Goal: Task Accomplishment & Management: Use online tool/utility

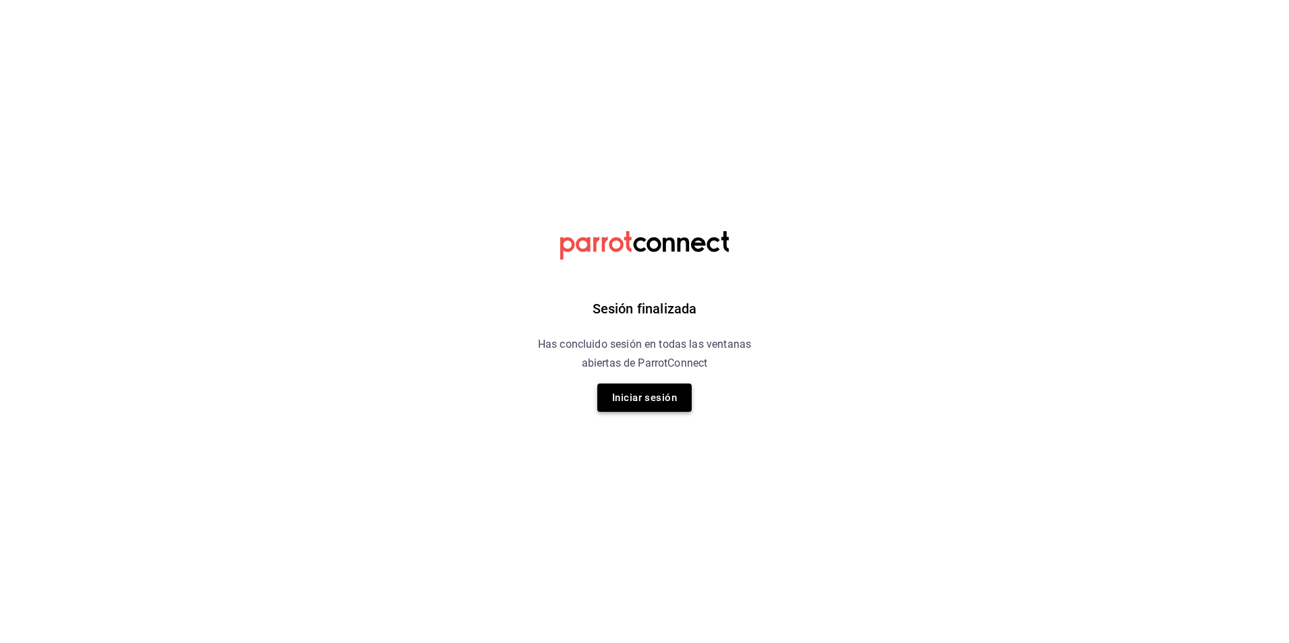
click at [609, 398] on button "Iniciar sesión" at bounding box center [644, 398] width 94 height 28
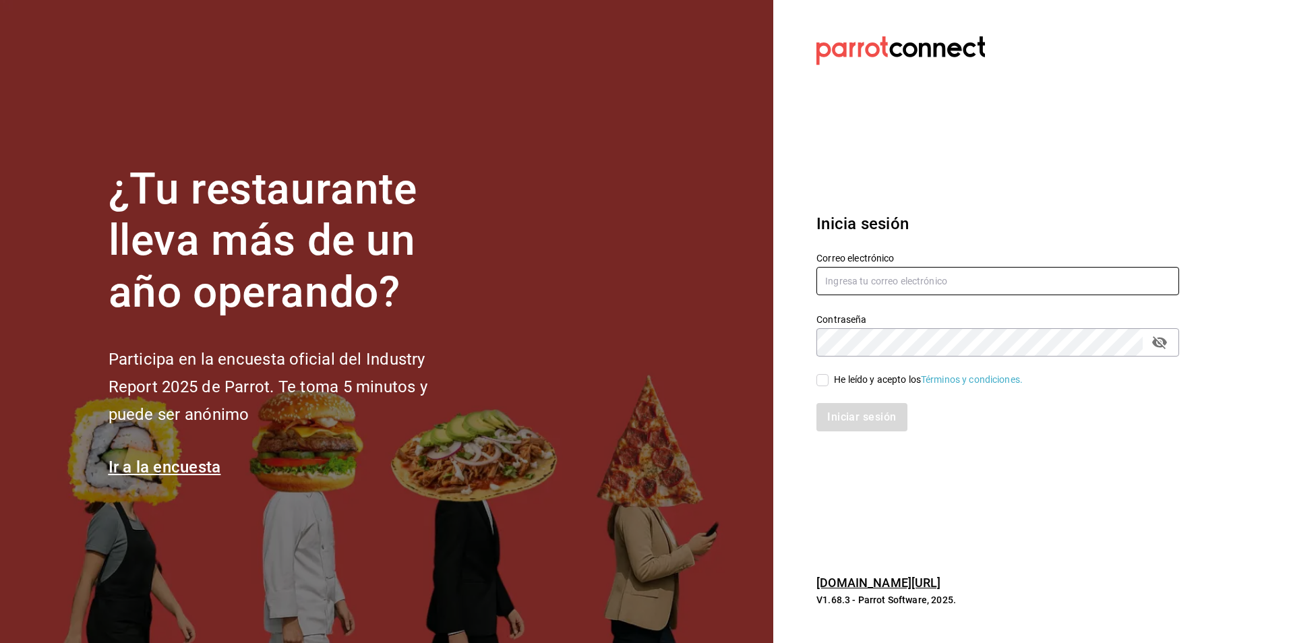
type input "[EMAIL_ADDRESS][PERSON_NAME][DOMAIN_NAME]"
click at [828, 381] on input "He leído y acepto los Términos y condiciones." at bounding box center [822, 380] width 12 height 12
checkbox input "true"
click at [841, 419] on button "Iniciar sesión" at bounding box center [862, 417] width 92 height 28
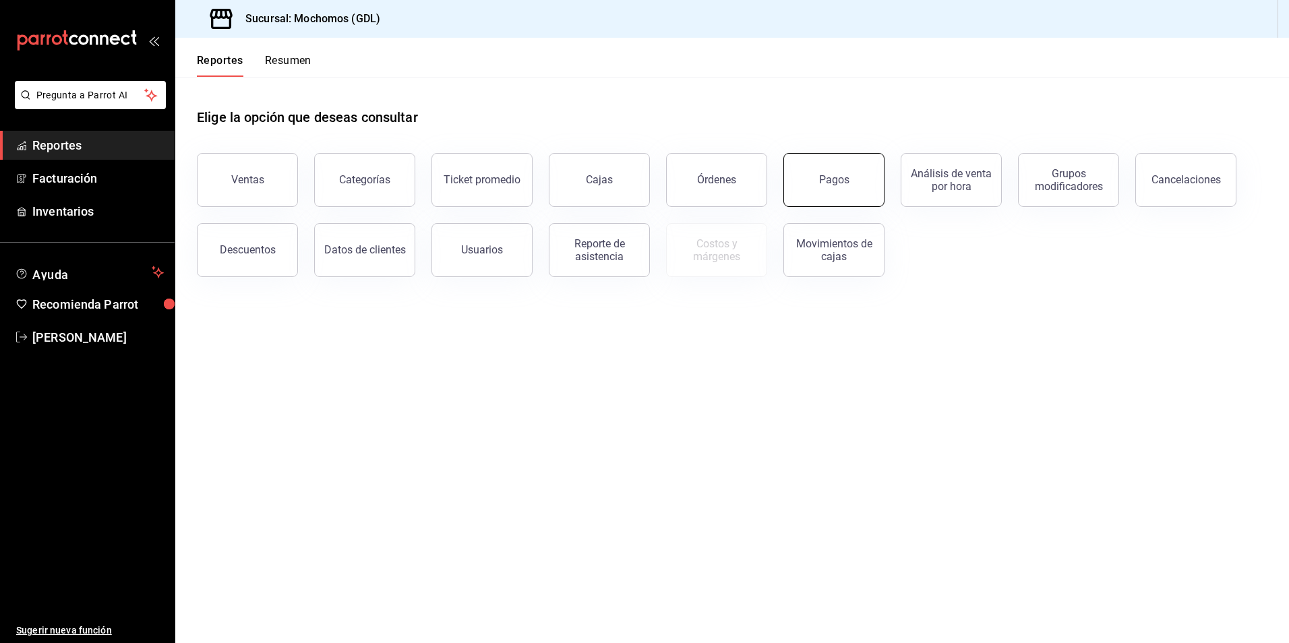
click at [799, 179] on button "Pagos" at bounding box center [833, 180] width 101 height 54
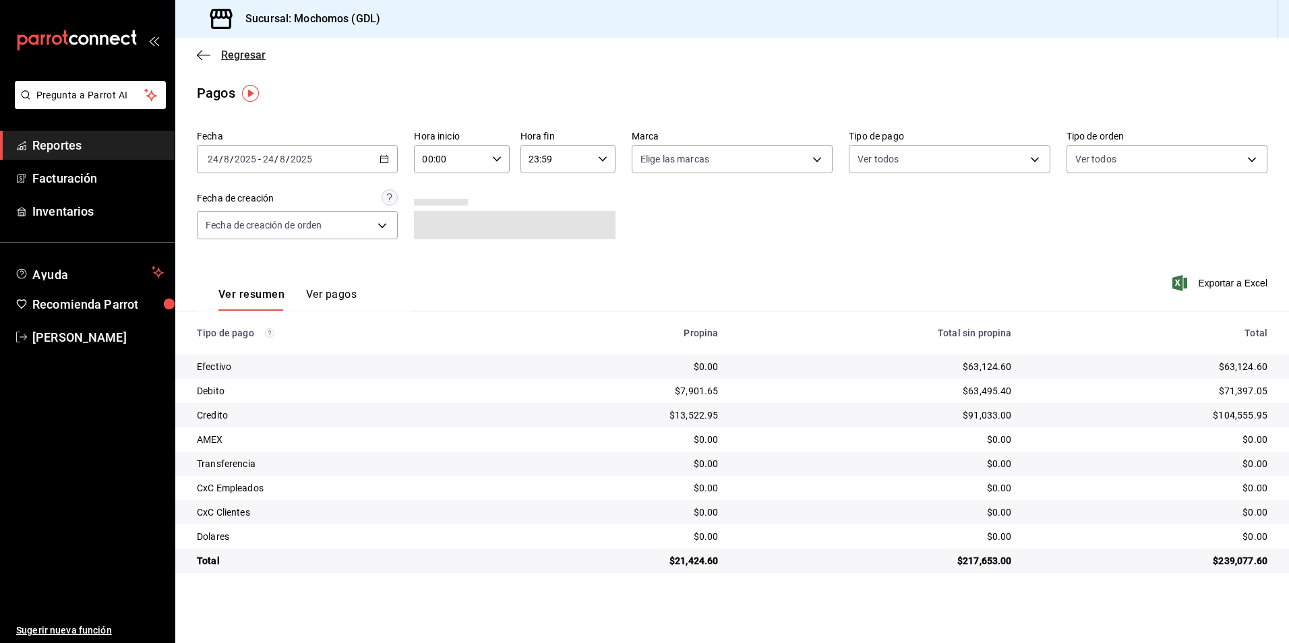
click at [197, 52] on icon "button" at bounding box center [203, 55] width 13 height 12
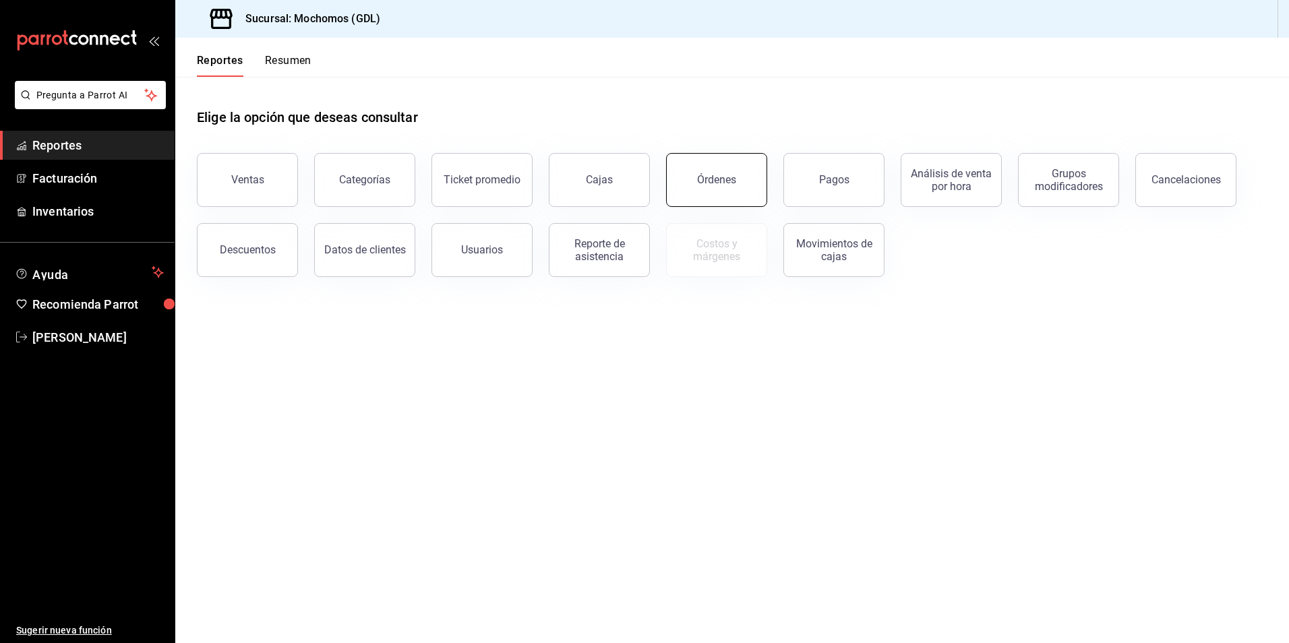
click at [733, 193] on button "Órdenes" at bounding box center [716, 180] width 101 height 54
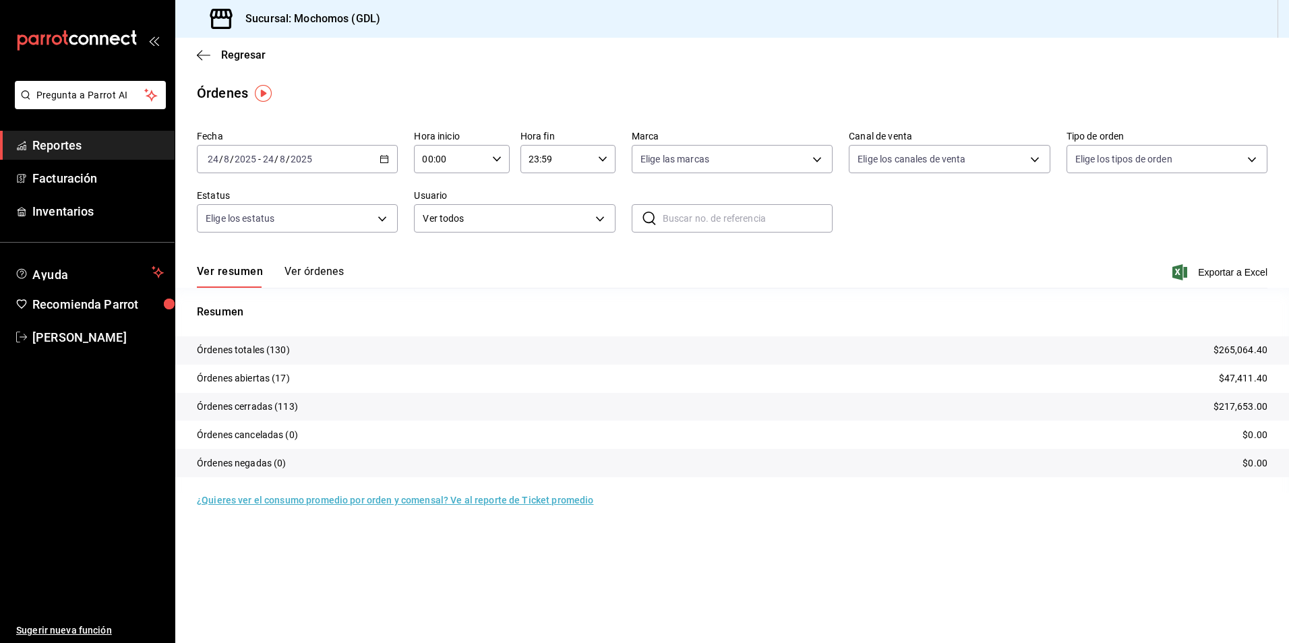
click at [433, 162] on input "00:00" at bounding box center [450, 159] width 72 height 27
click at [430, 216] on span "05" at bounding box center [438, 220] width 26 height 11
type input "05:00"
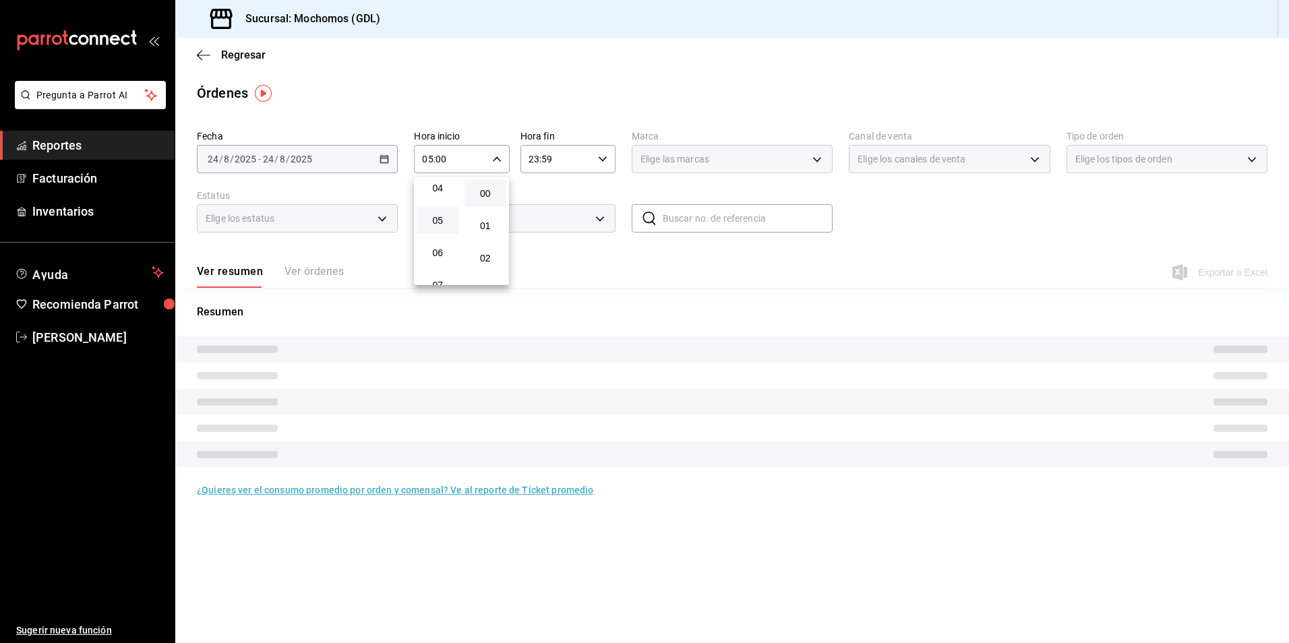
drag, startPoint x: 556, startPoint y: 192, endPoint x: 576, endPoint y: 185, distance: 20.7
click at [558, 192] on div at bounding box center [644, 321] width 1289 height 643
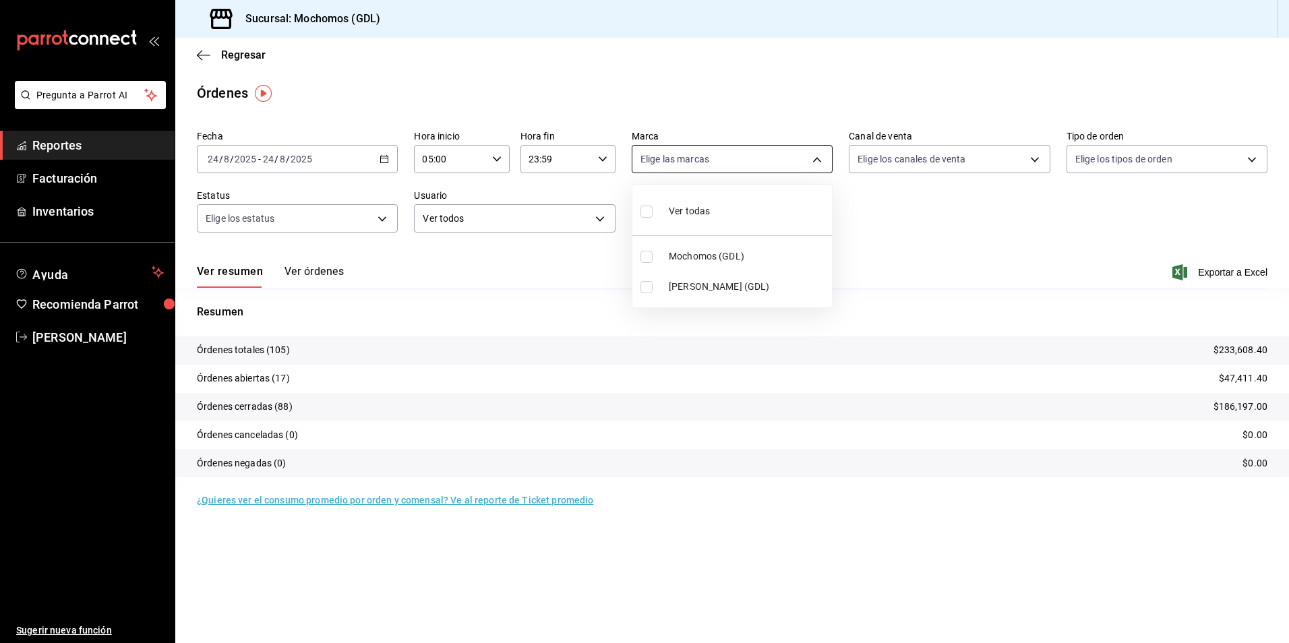
click at [633, 167] on body "Pregunta a Parrot AI Reportes Facturación Inventarios Ayuda Recomienda Parrot A…" at bounding box center [644, 321] width 1289 height 643
click at [650, 292] on input "checkbox" at bounding box center [646, 287] width 12 height 12
checkbox input "true"
type input "9cac9703-0c5a-4d8b-addd-5b6b571d65b9"
click at [870, 260] on div at bounding box center [644, 321] width 1289 height 643
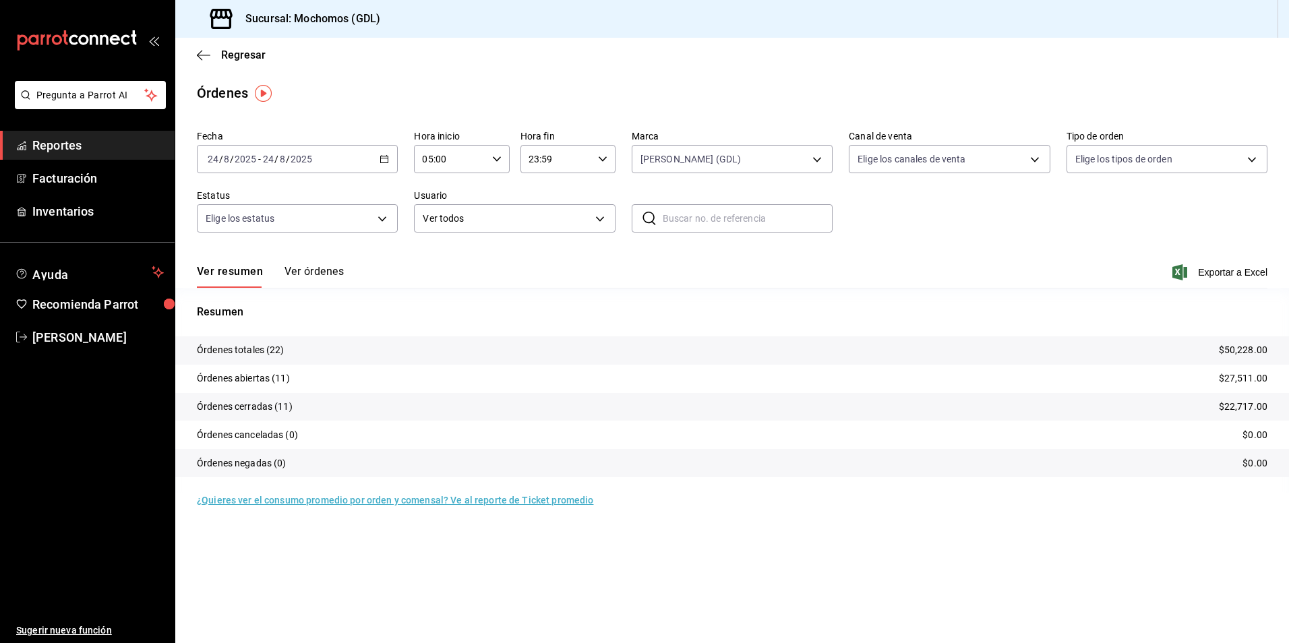
click at [889, 173] on div "Fecha 2025-08-24 24 / 8 / 2025 - 2025-08-24 24 / 8 / 2025 Hora inicio 05:00 Hor…" at bounding box center [732, 187] width 1071 height 124
click at [889, 168] on body "Pregunta a Parrot AI Reportes Facturación Inventarios Ayuda Recomienda Parrot A…" at bounding box center [644, 321] width 1289 height 643
click at [861, 217] on input "checkbox" at bounding box center [864, 212] width 12 height 12
checkbox input "true"
type input "PARROT,UBER_EATS,RAPPI,DIDI_FOOD,ONLINE"
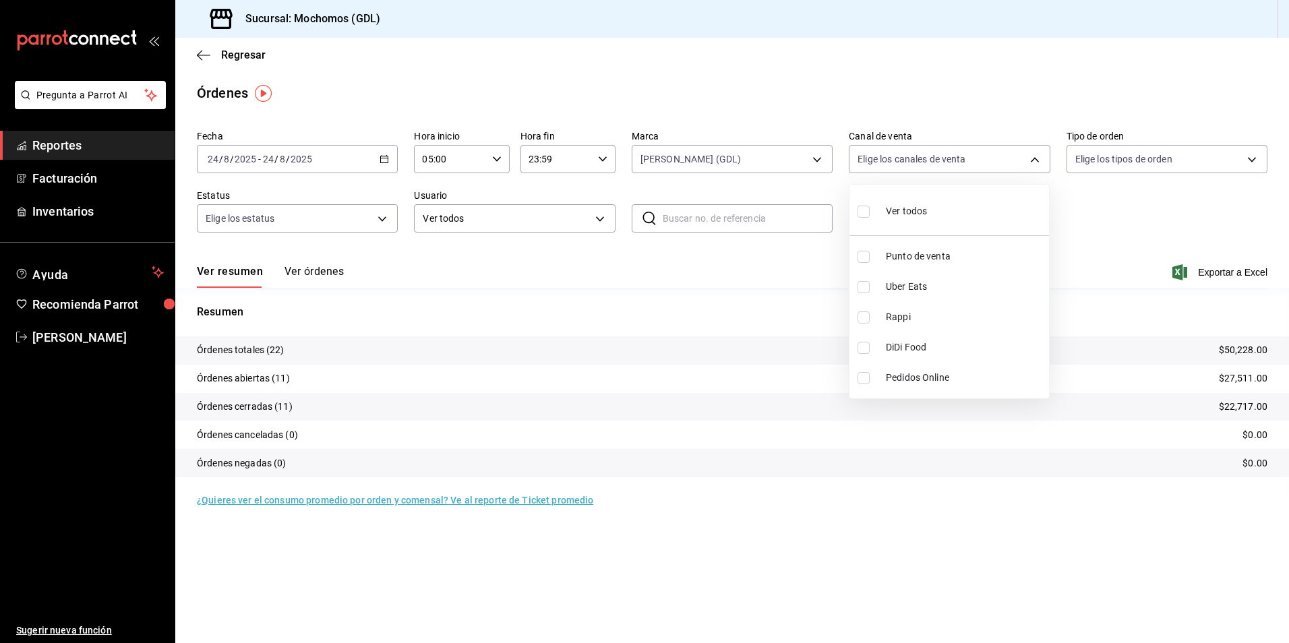
checkbox input "true"
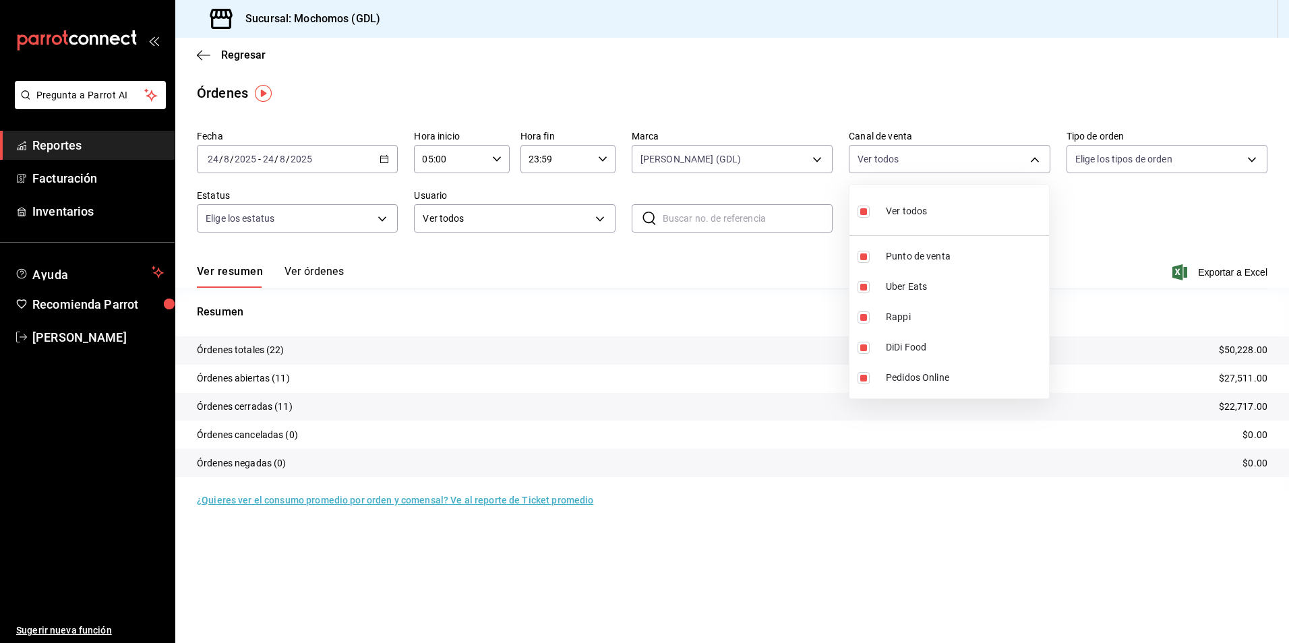
click at [1108, 179] on div at bounding box center [644, 321] width 1289 height 643
click at [1111, 161] on body "Pregunta a Parrot AI Reportes Facturación Inventarios Ayuda Recomienda Parrot A…" at bounding box center [644, 321] width 1289 height 643
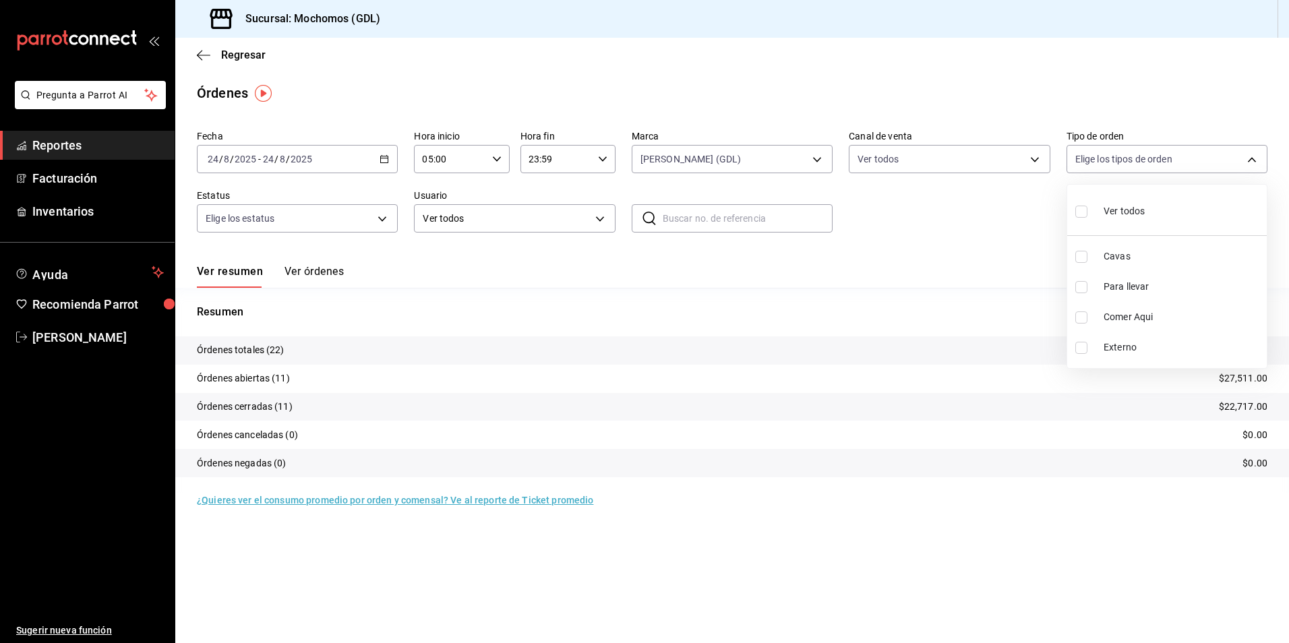
click at [1081, 212] on input "checkbox" at bounding box center [1081, 212] width 12 height 12
checkbox input "true"
type input "c3d0baef-30c0-4718-9d76-caab43e27316,13c4cc4a-99d2-42c0-ba96-c3de8c08c13d,7b791…"
checkbox input "true"
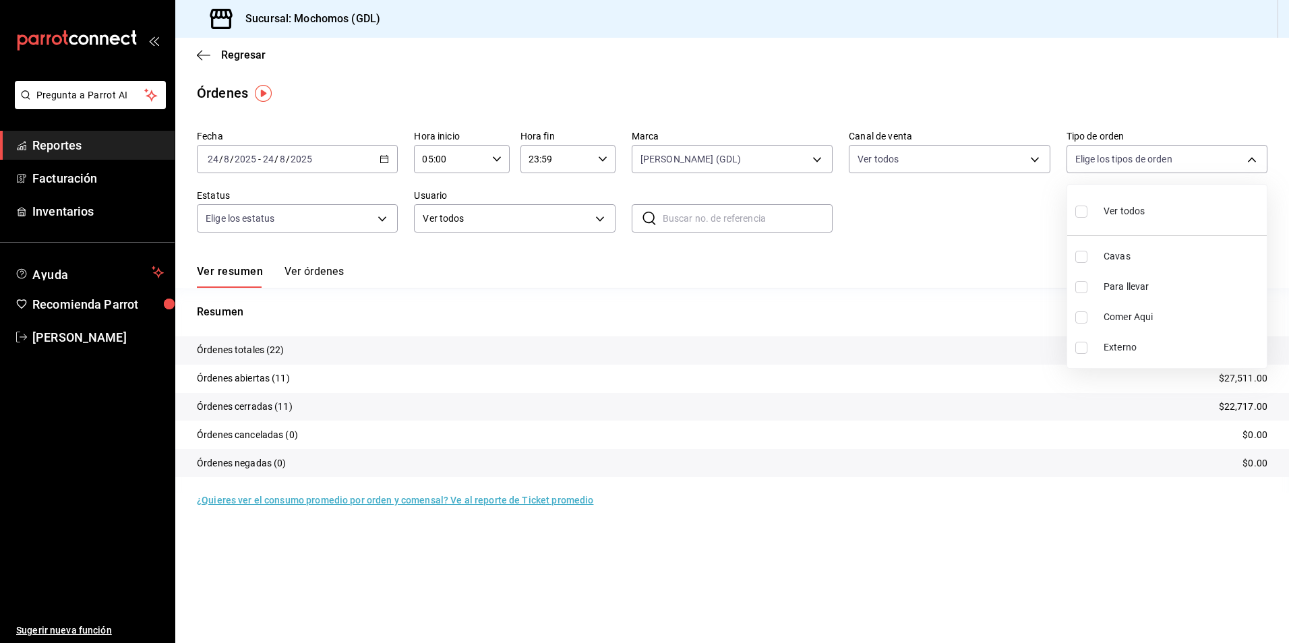
checkbox input "true"
click at [1004, 210] on div at bounding box center [644, 321] width 1289 height 643
